Goal: Task Accomplishment & Management: Use online tool/utility

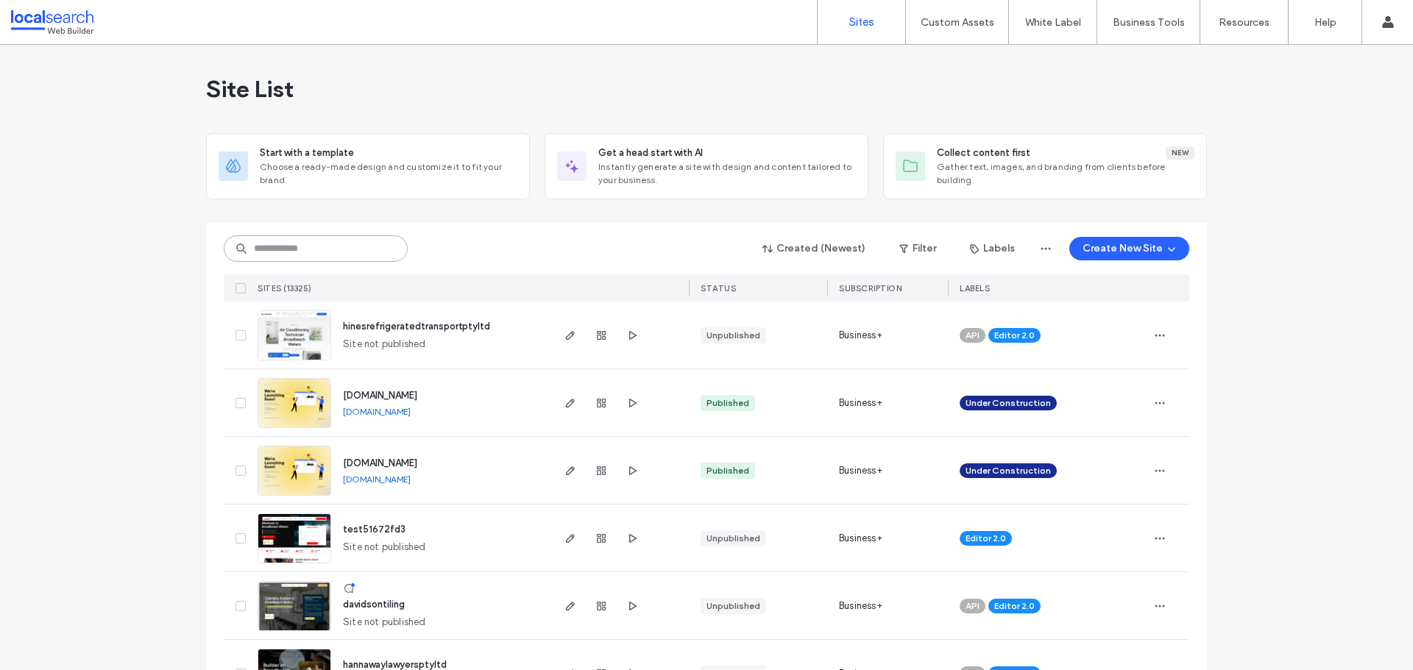
click at [314, 244] on input at bounding box center [316, 248] width 184 height 26
paste input "********"
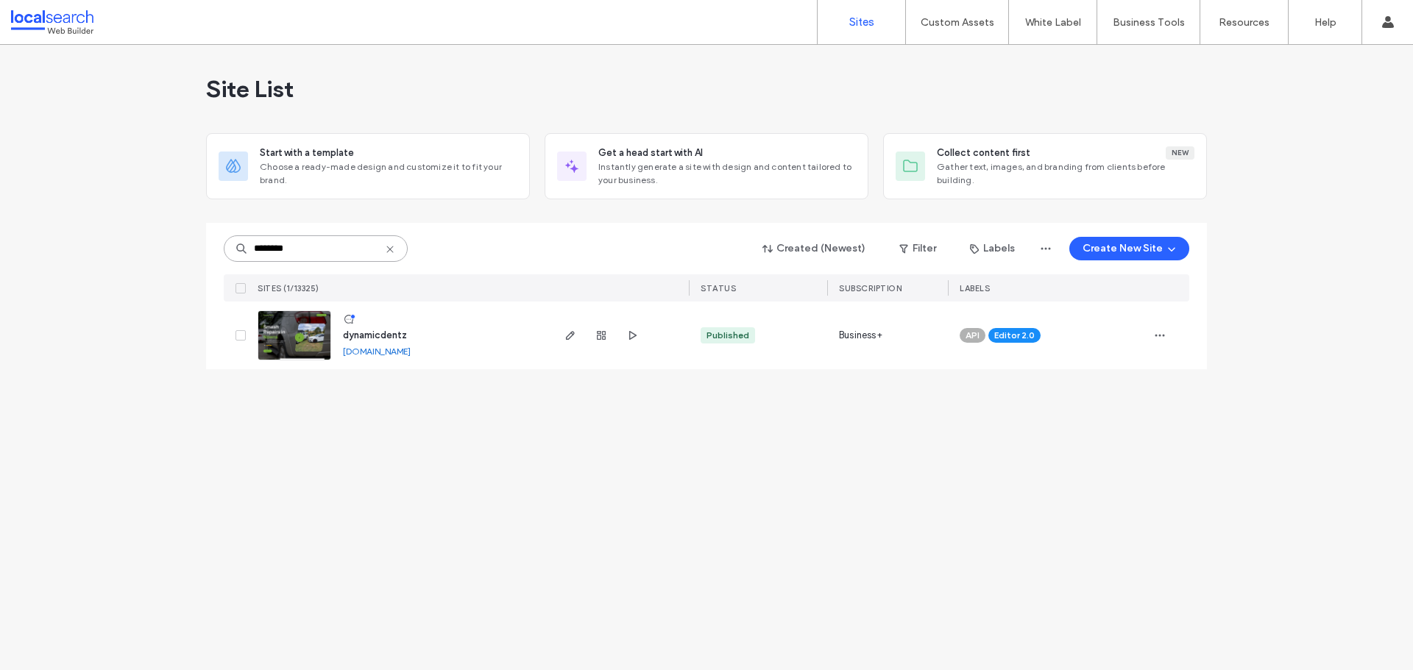
type input "********"
click at [369, 334] on span "dynamicdentz" at bounding box center [375, 335] width 64 height 11
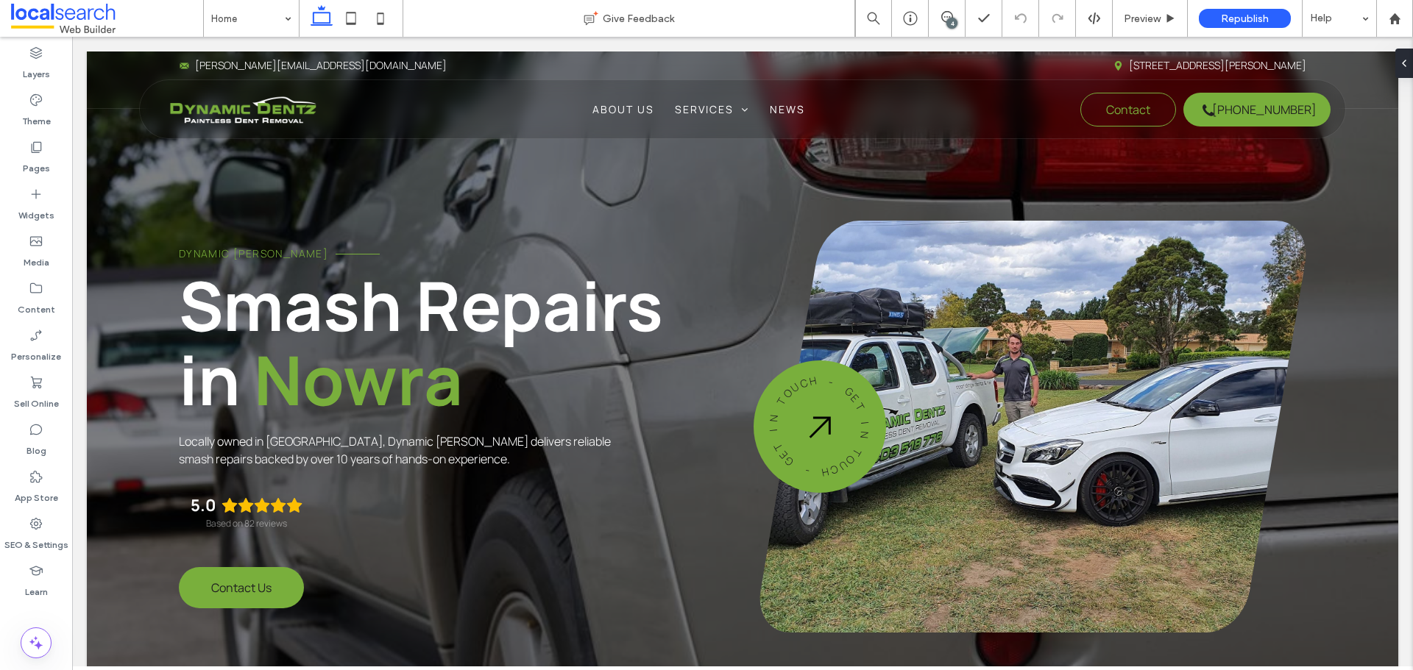
click at [950, 19] on div "4" at bounding box center [951, 23] width 11 height 11
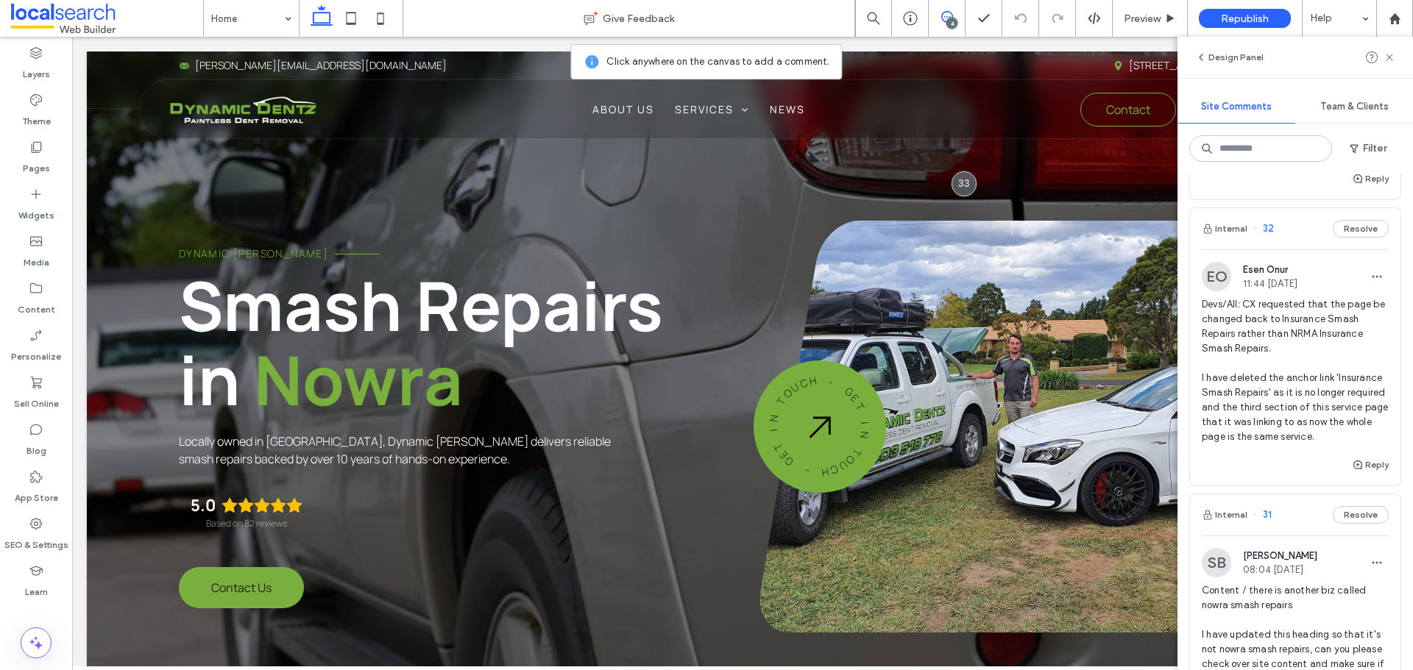
scroll to position [147, 0]
click at [45, 159] on label "Pages" at bounding box center [36, 165] width 27 height 21
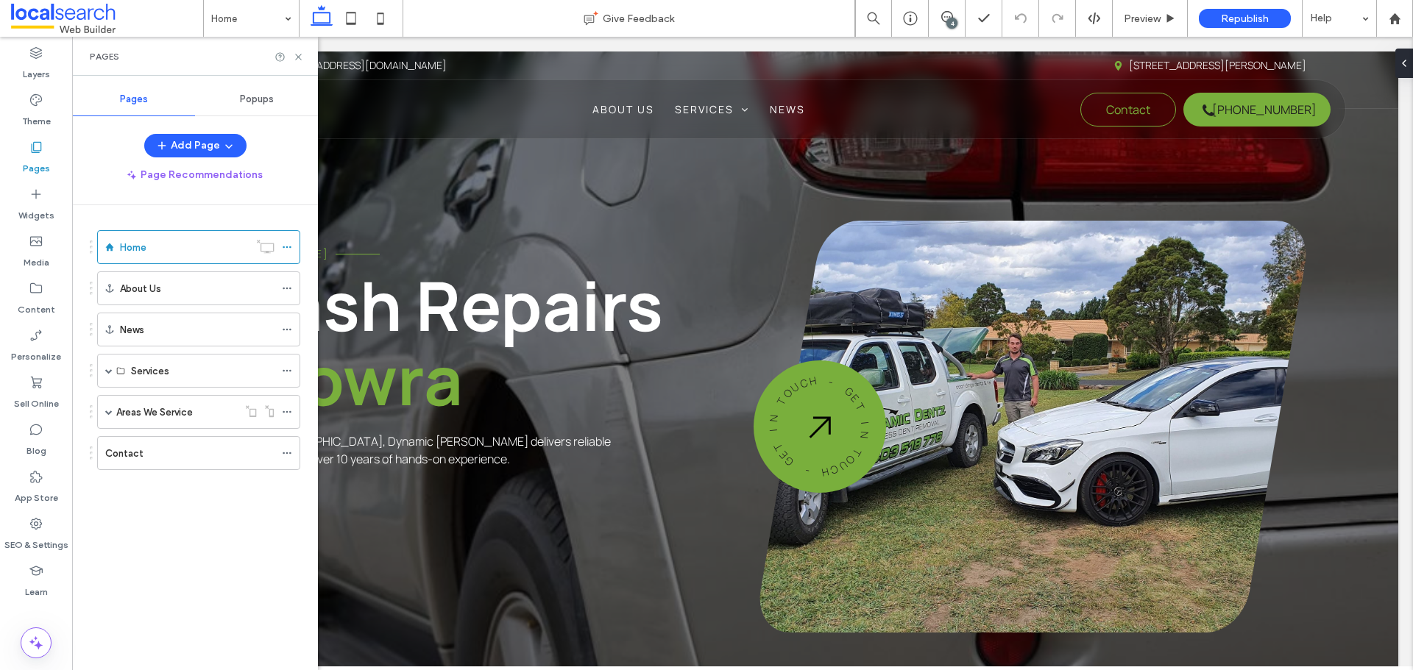
scroll to position [0, 0]
click at [110, 369] on span at bounding box center [108, 370] width 7 height 7
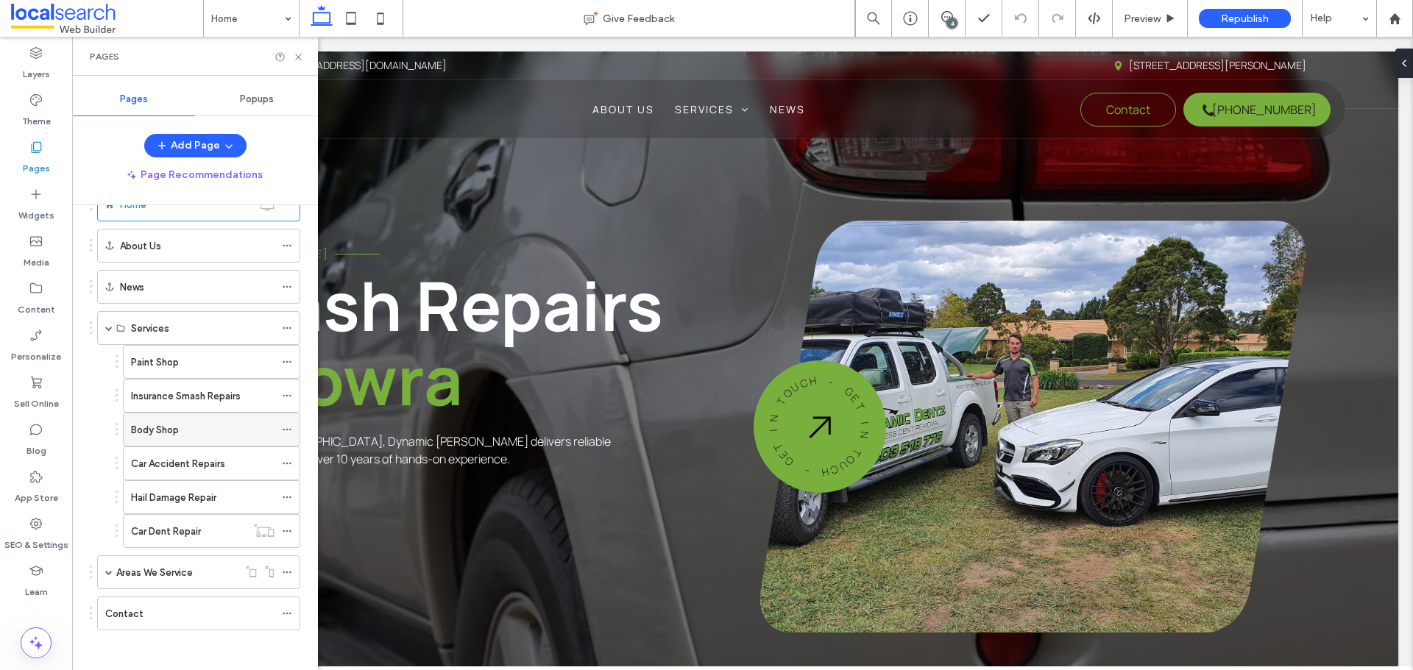
scroll to position [47, 0]
drag, startPoint x: 951, startPoint y: 20, endPoint x: 905, endPoint y: 2, distance: 48.9
click at [951, 20] on div "4" at bounding box center [951, 23] width 11 height 11
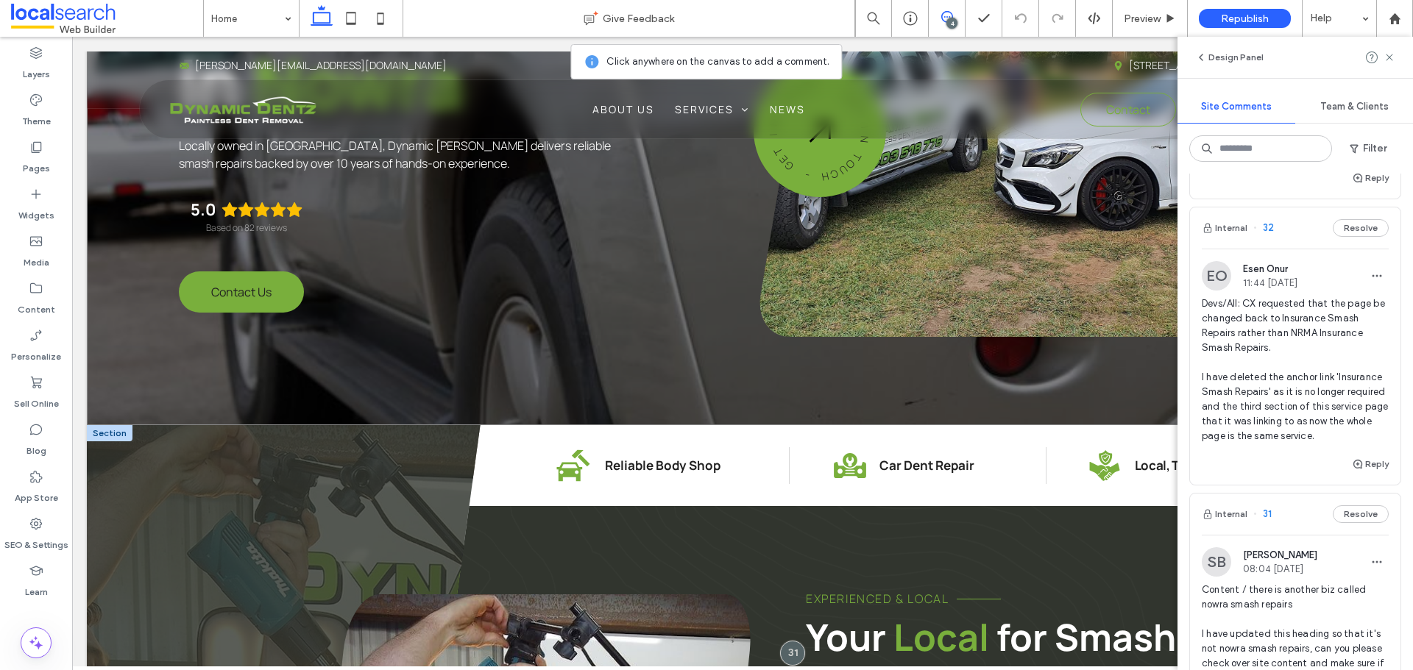
scroll to position [662, 0]
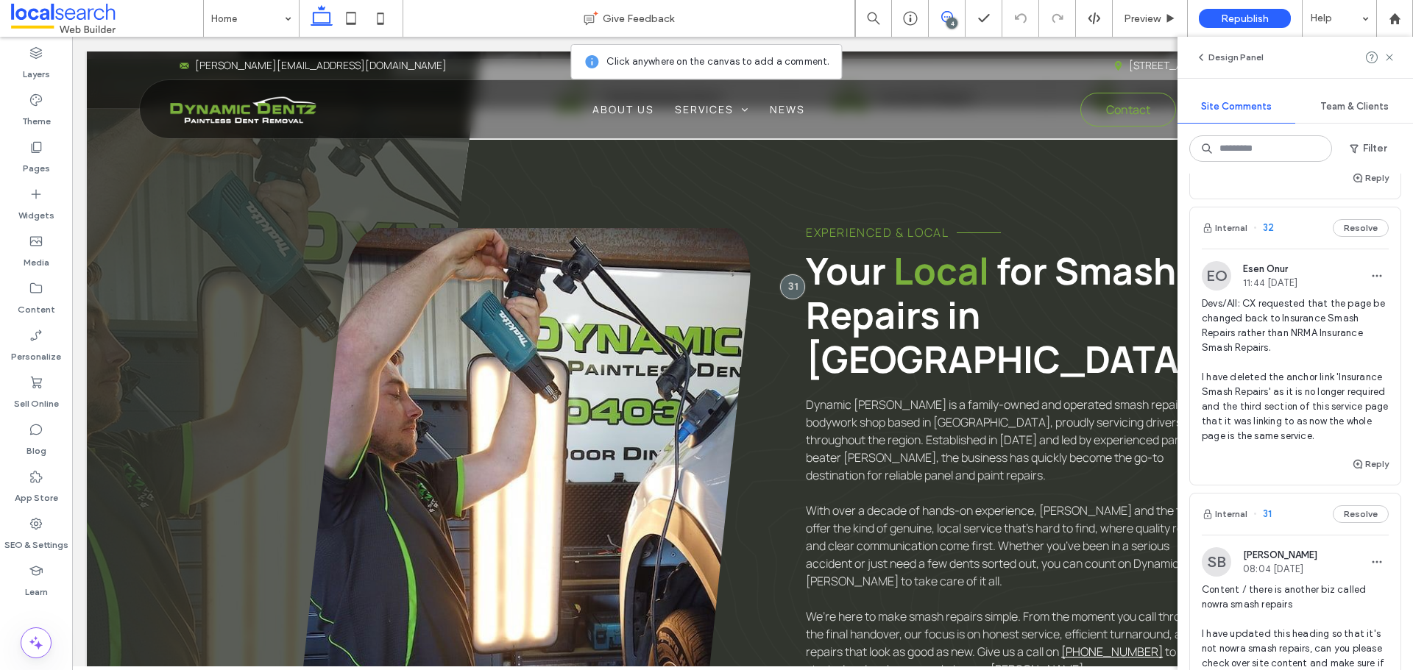
click at [1299, 229] on div "Internal 32 Resolve" at bounding box center [1295, 228] width 210 height 41
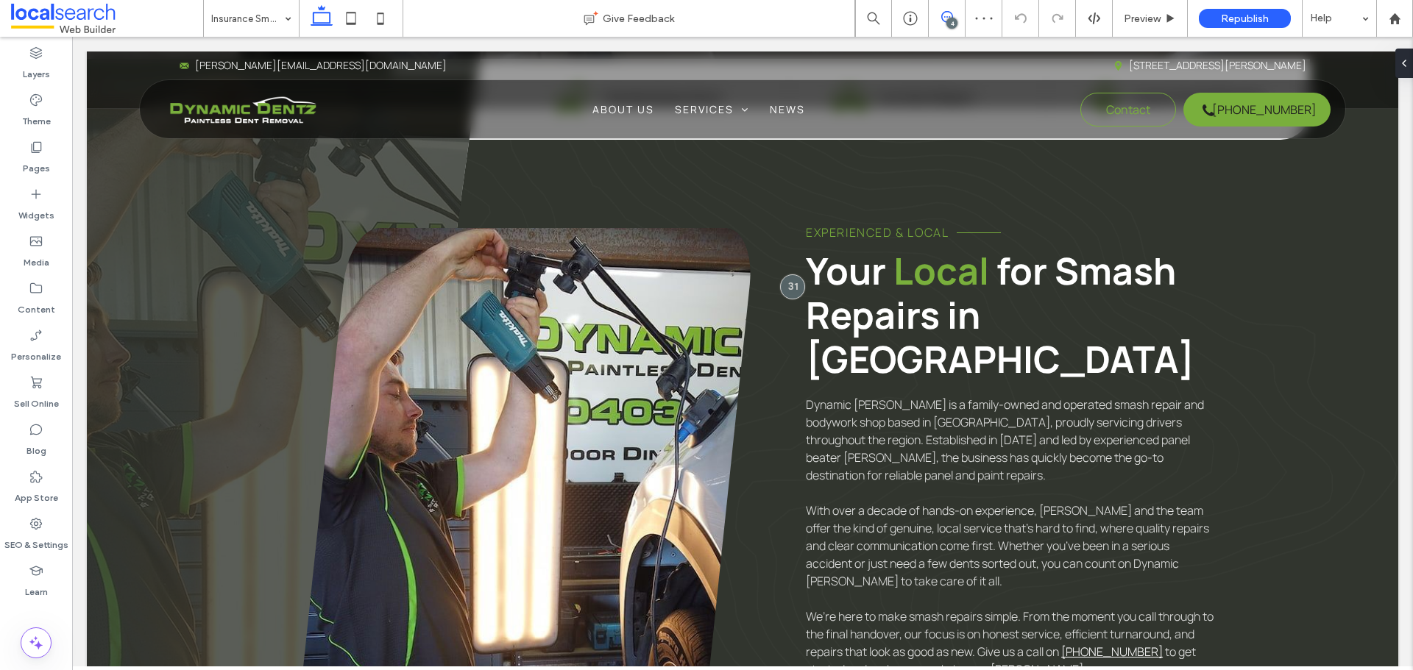
click at [945, 20] on icon at bounding box center [947, 17] width 12 height 12
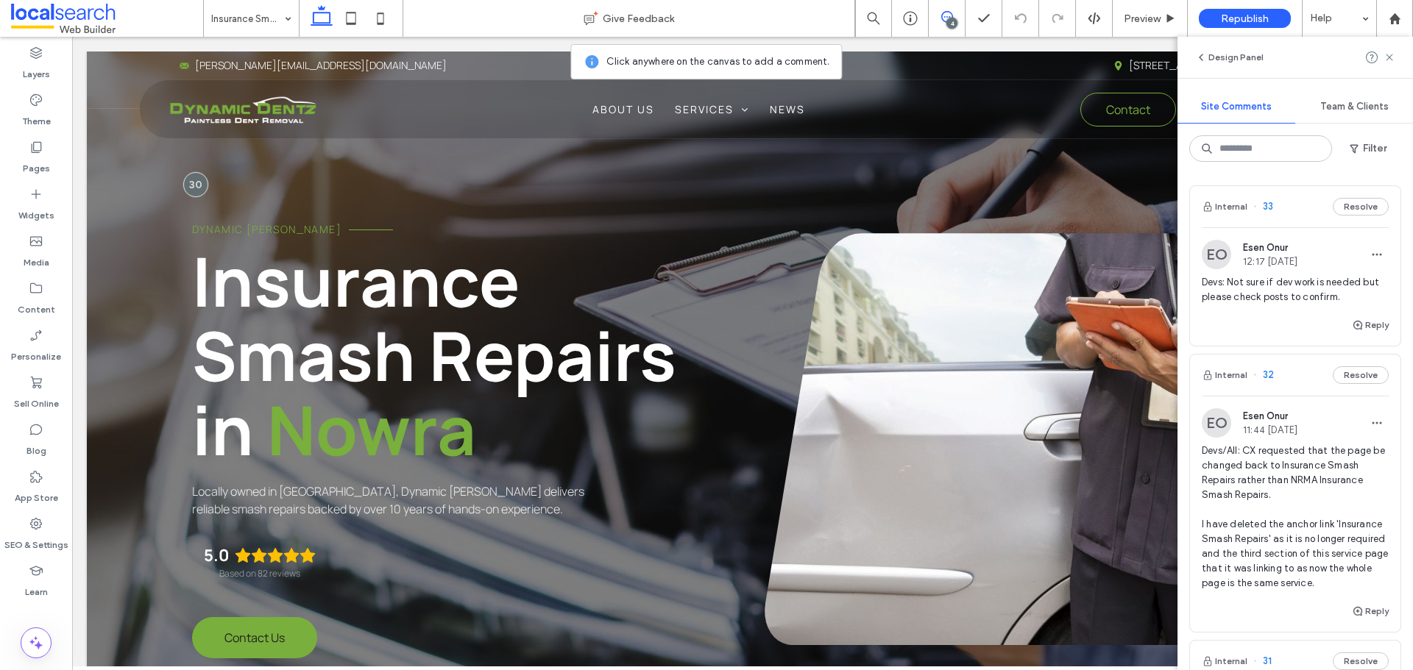
click at [1299, 375] on div "Internal 32 Resolve" at bounding box center [1295, 375] width 210 height 41
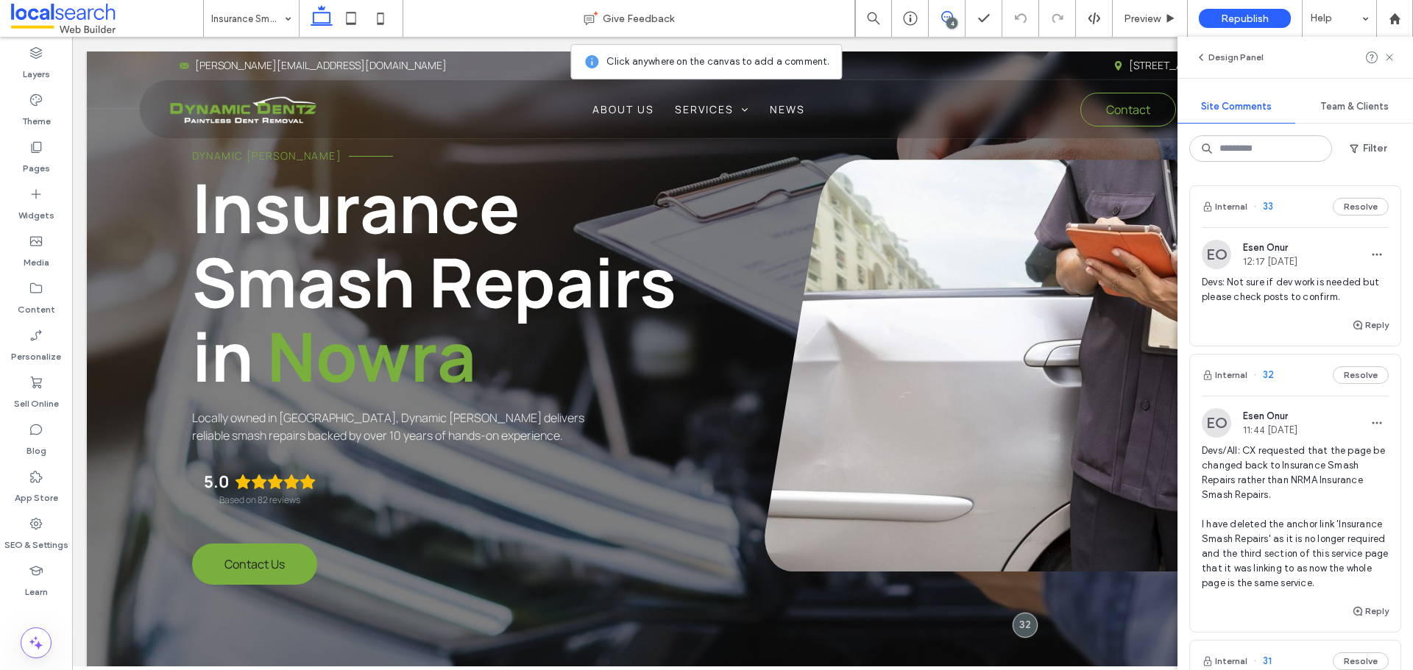
click at [1301, 216] on div "Internal 33 Resolve" at bounding box center [1295, 206] width 210 height 41
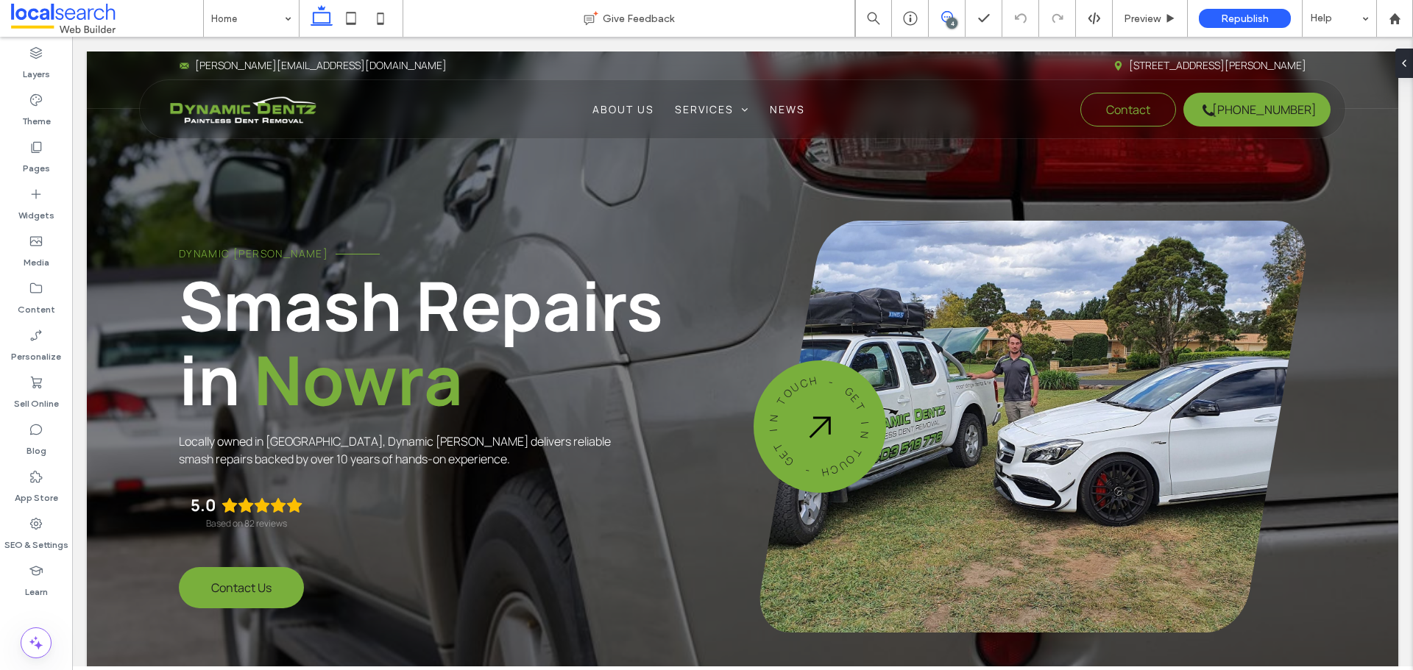
click at [951, 17] on icon at bounding box center [947, 17] width 12 height 12
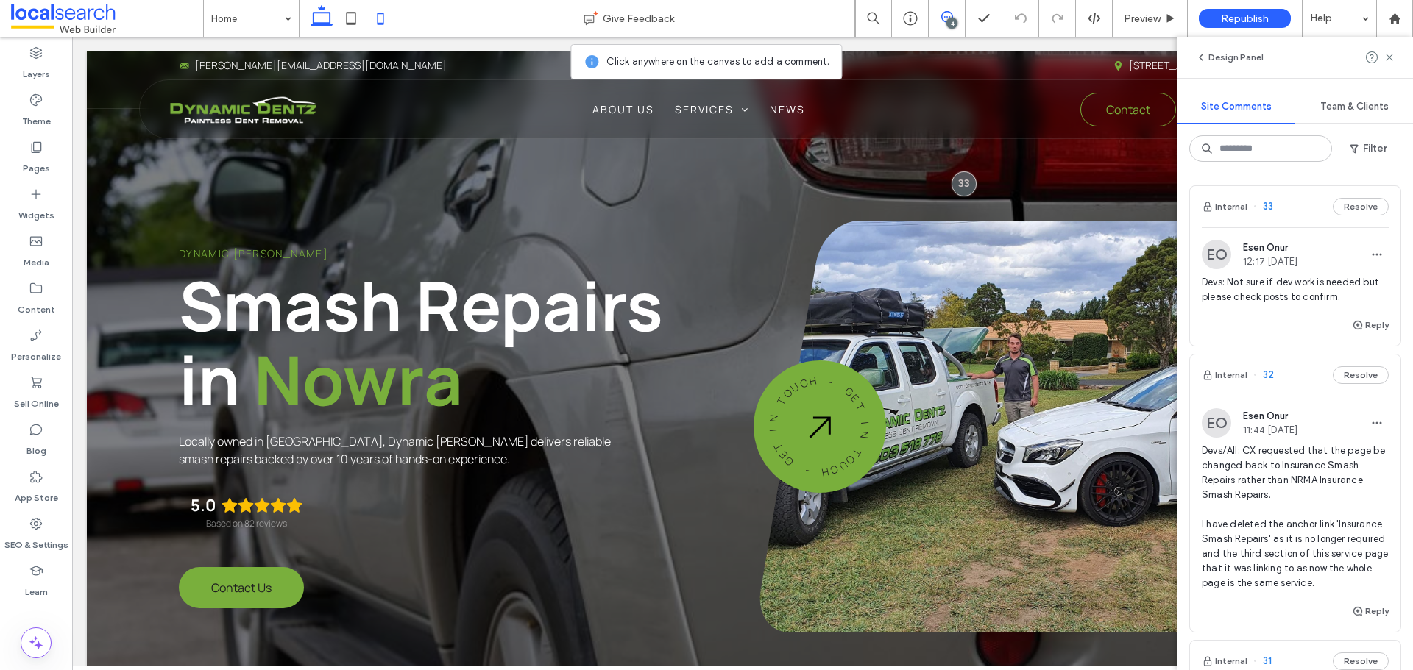
click at [385, 19] on icon at bounding box center [380, 18] width 29 height 29
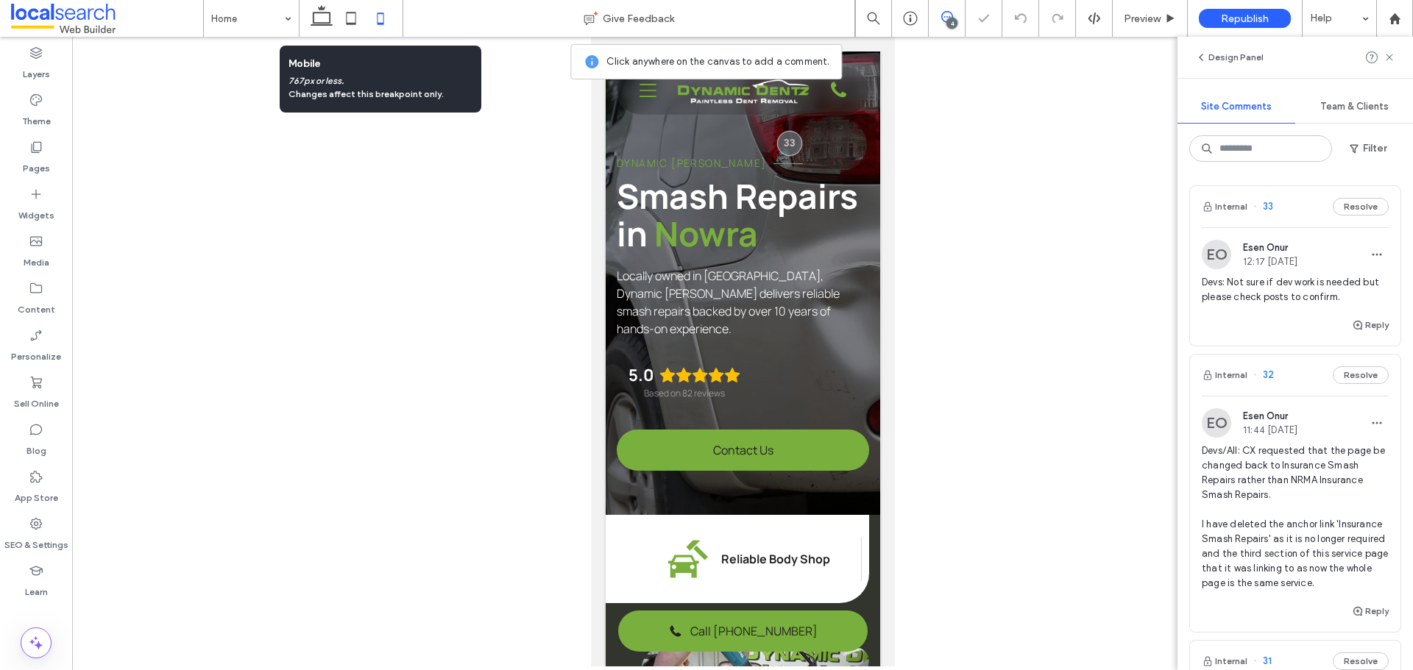
scroll to position [0, 15]
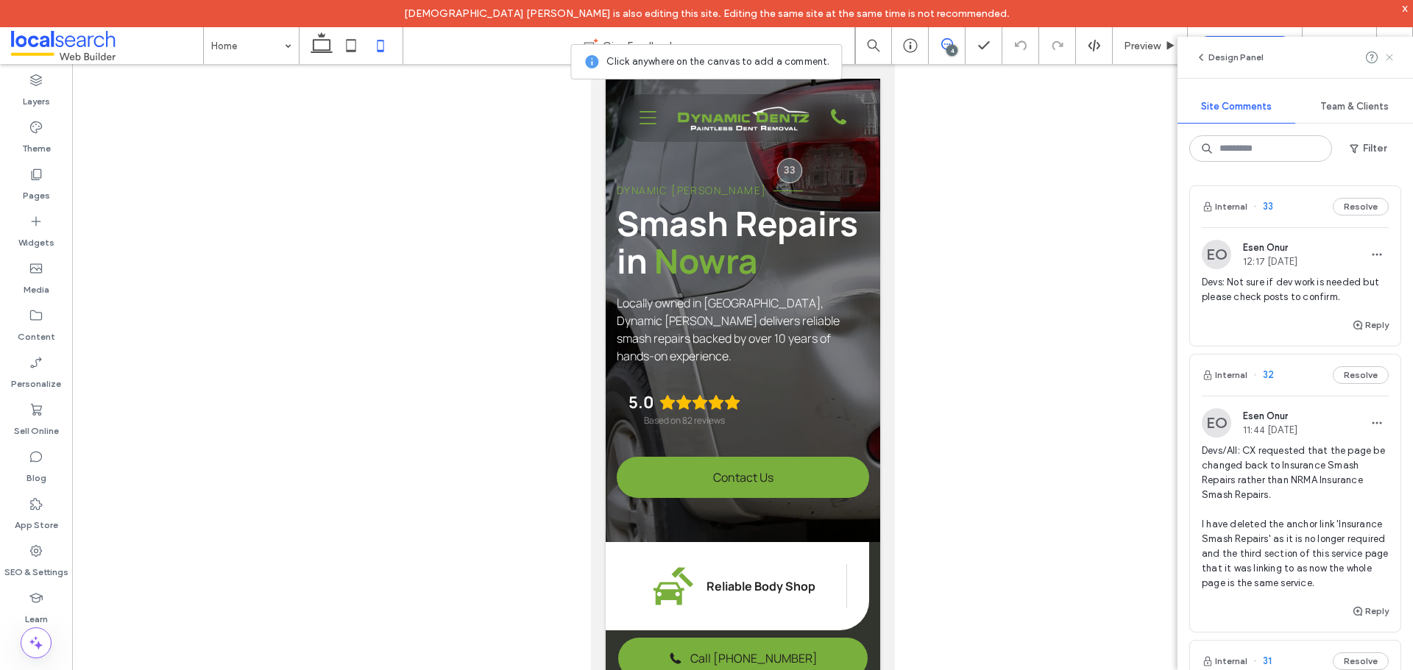
click at [1388, 57] on use at bounding box center [1389, 57] width 7 height 7
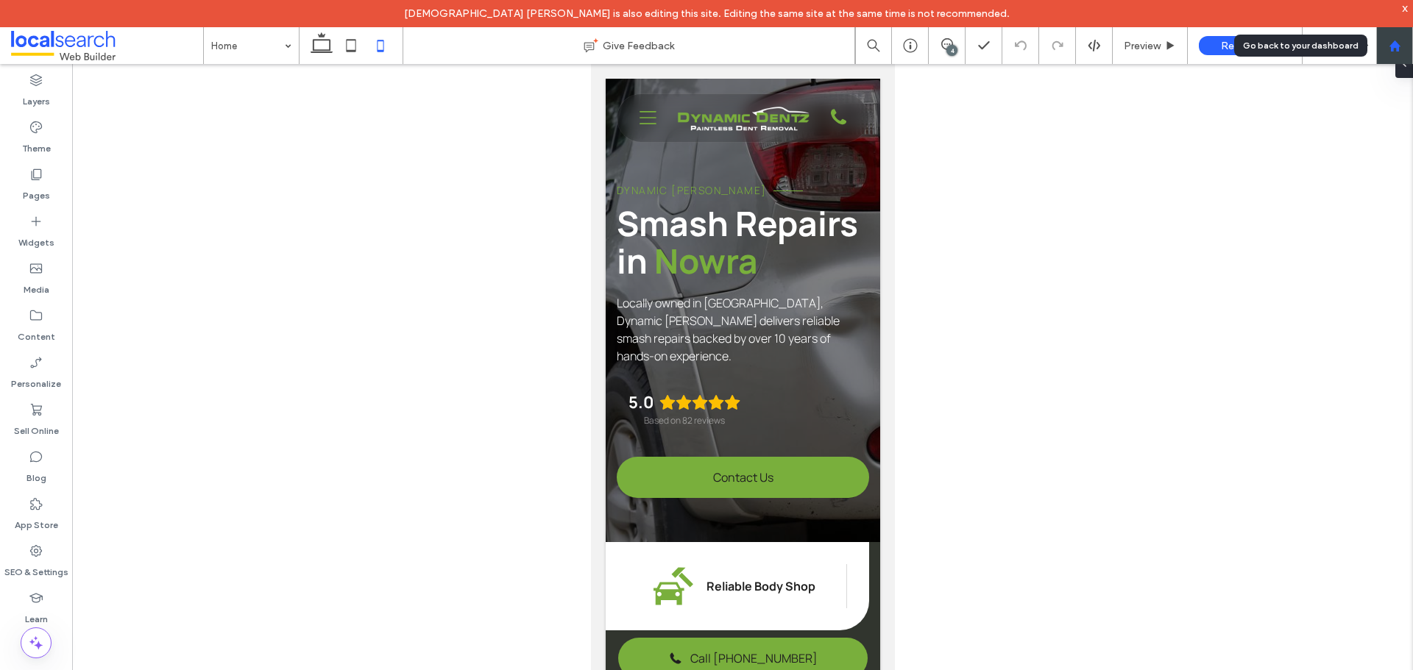
click at [1391, 52] on icon at bounding box center [1394, 46] width 13 height 13
